Goal: Browse casually

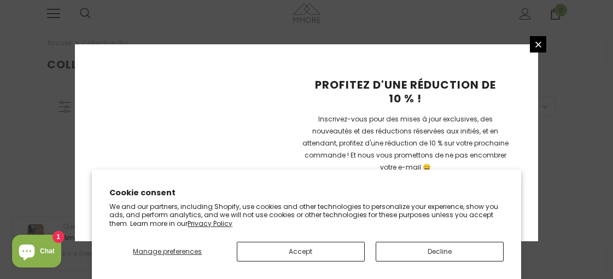
scroll to position [358, 0]
